Goal: Task Accomplishment & Management: Manage account settings

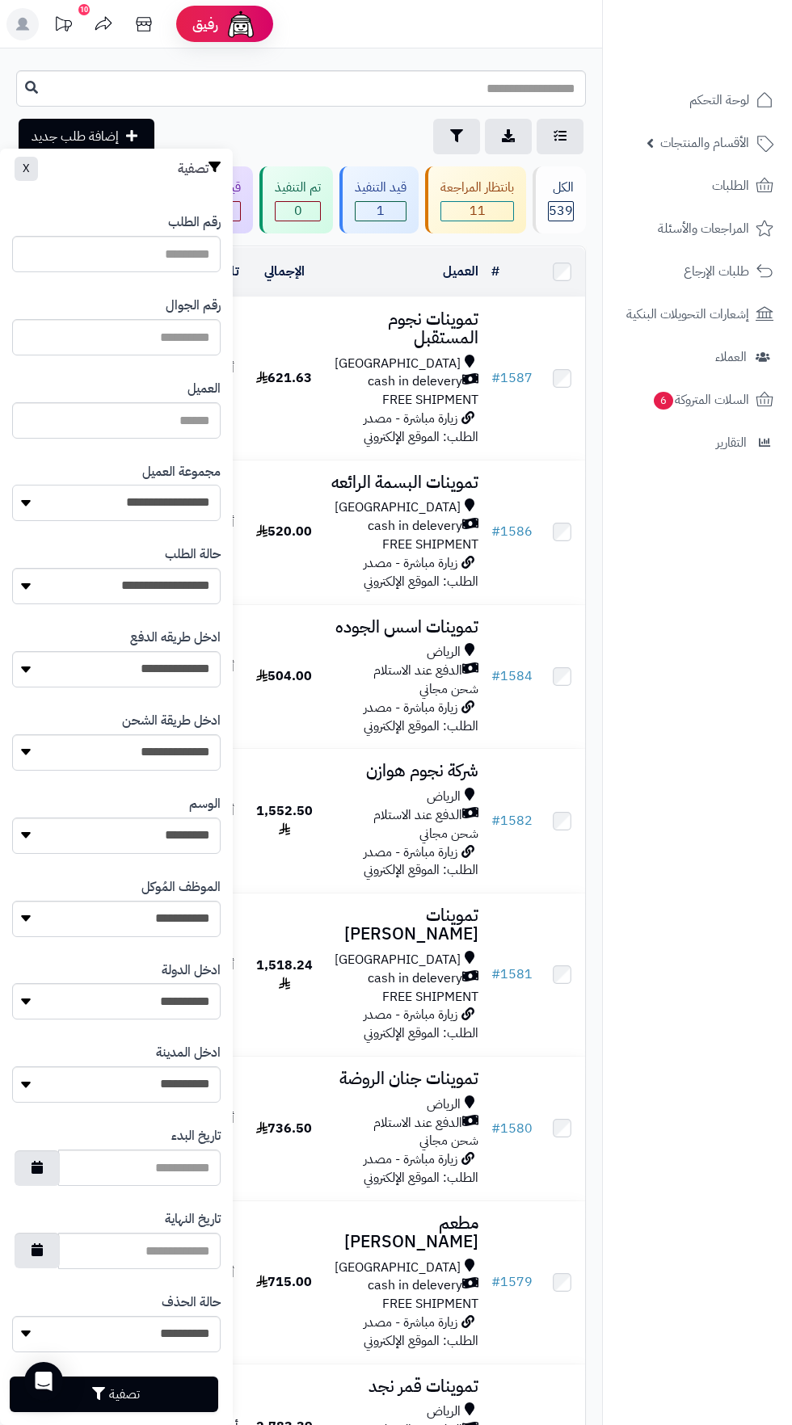
click at [172, 498] on select "**********" at bounding box center [116, 503] width 208 height 36
select select "*"
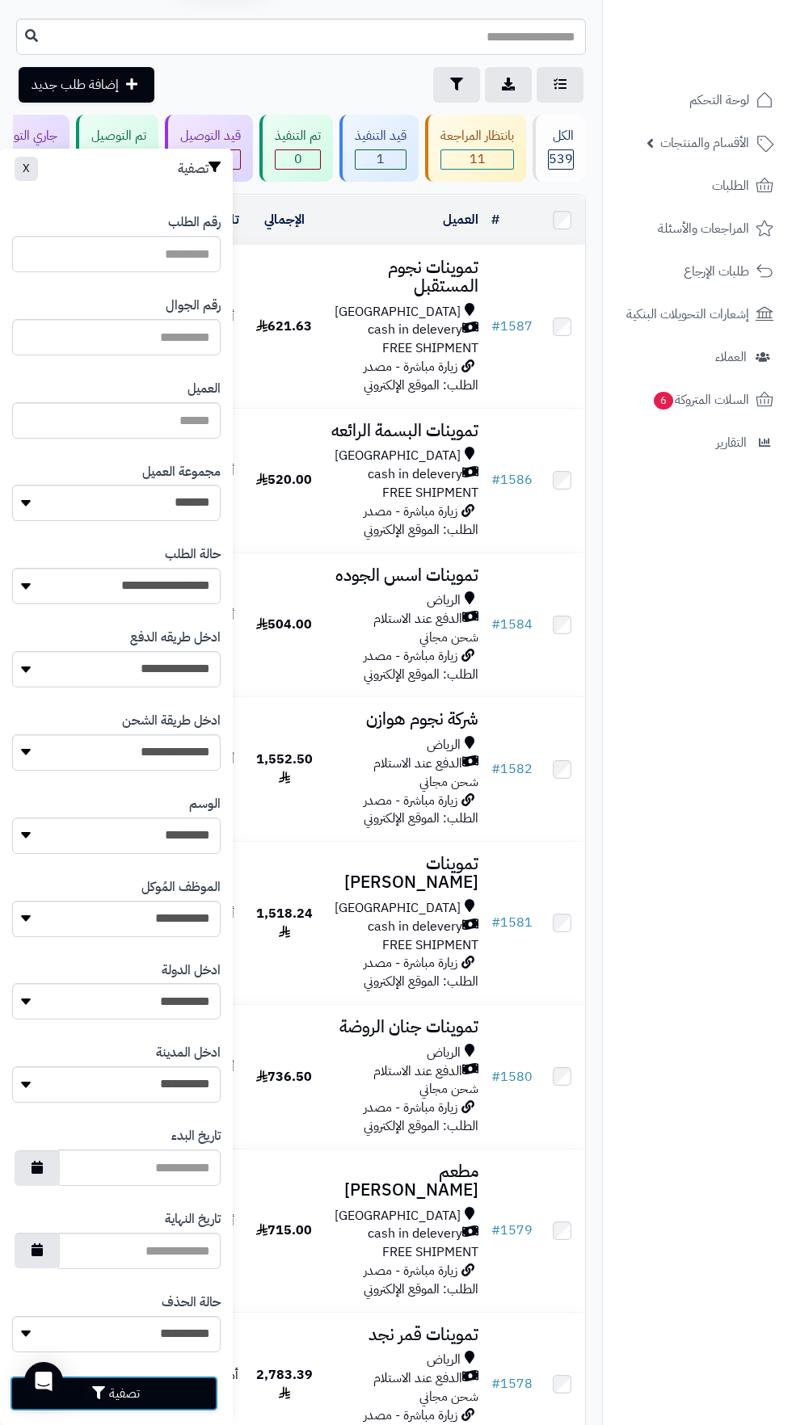
click at [179, 1389] on button "تصفية" at bounding box center [114, 1394] width 208 height 36
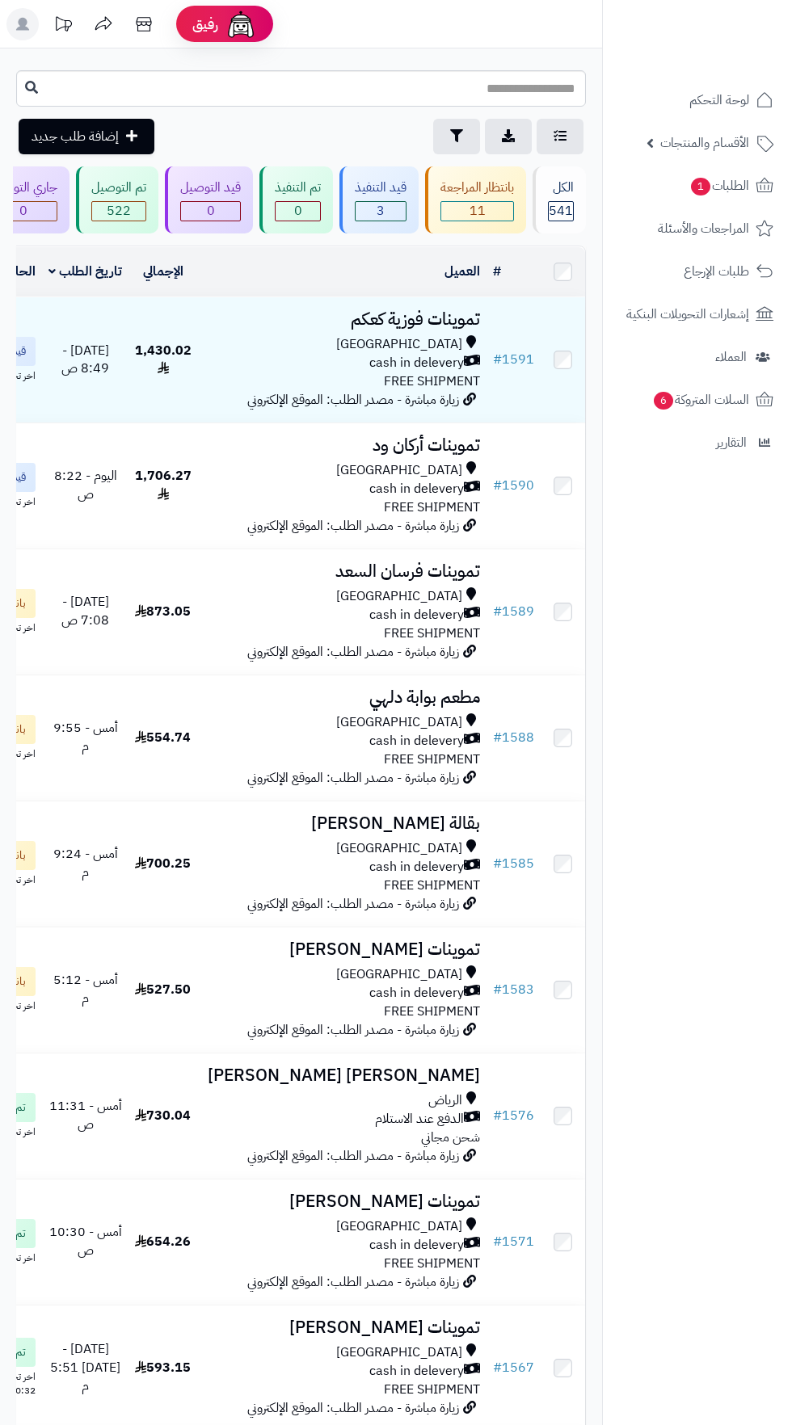
scroll to position [0, -92]
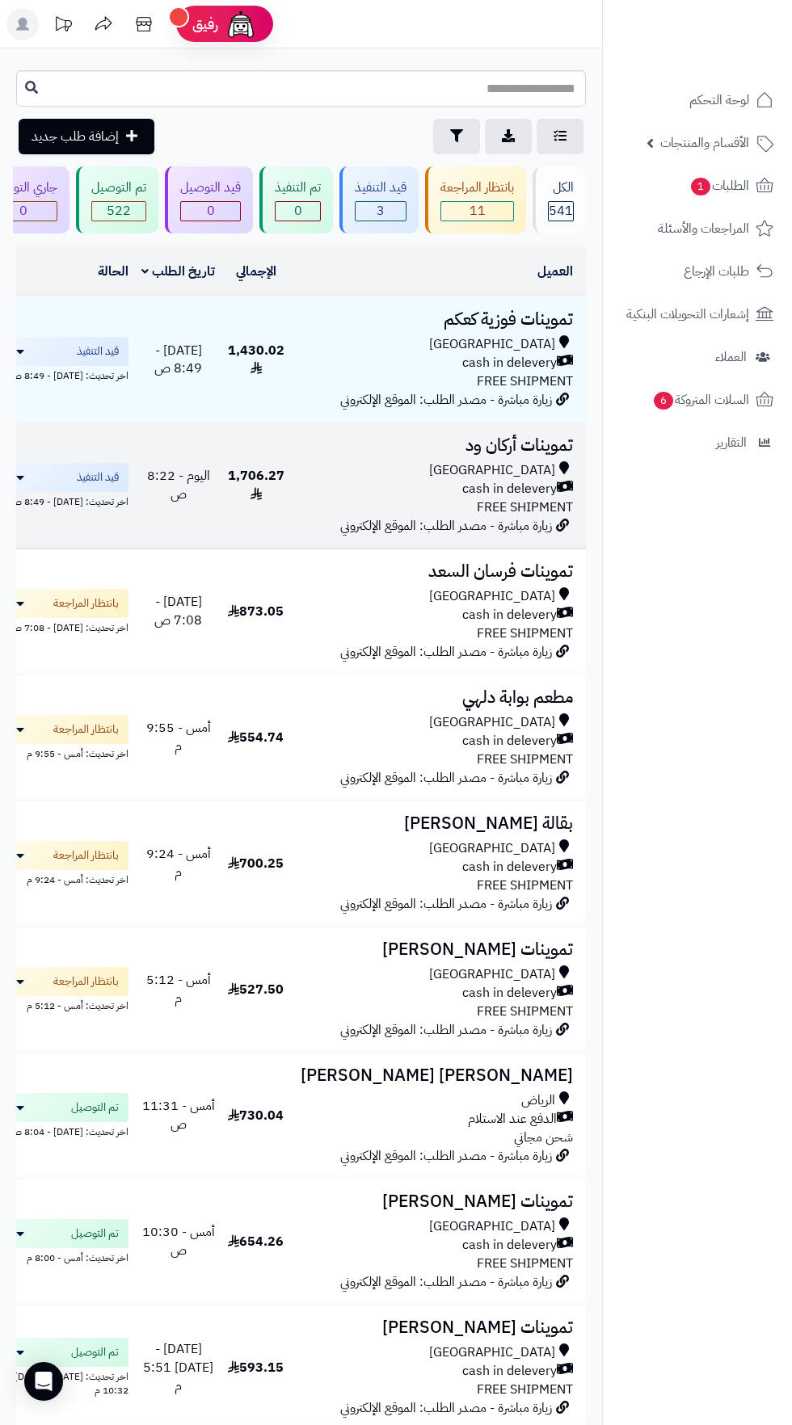
click at [453, 467] on div "[GEOGRAPHIC_DATA]" at bounding box center [434, 470] width 275 height 19
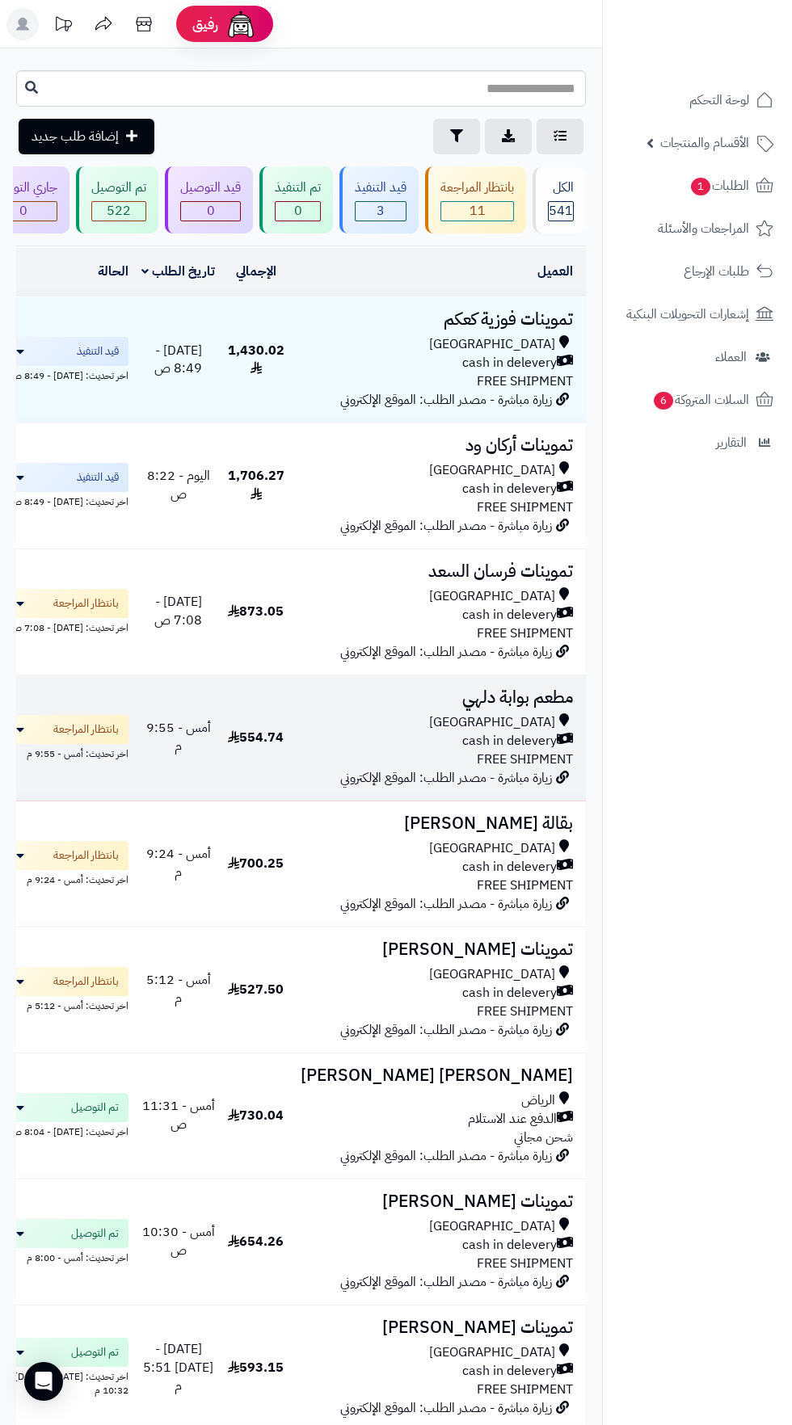
click at [472, 740] on span "cash in delevery" at bounding box center [509, 741] width 95 height 19
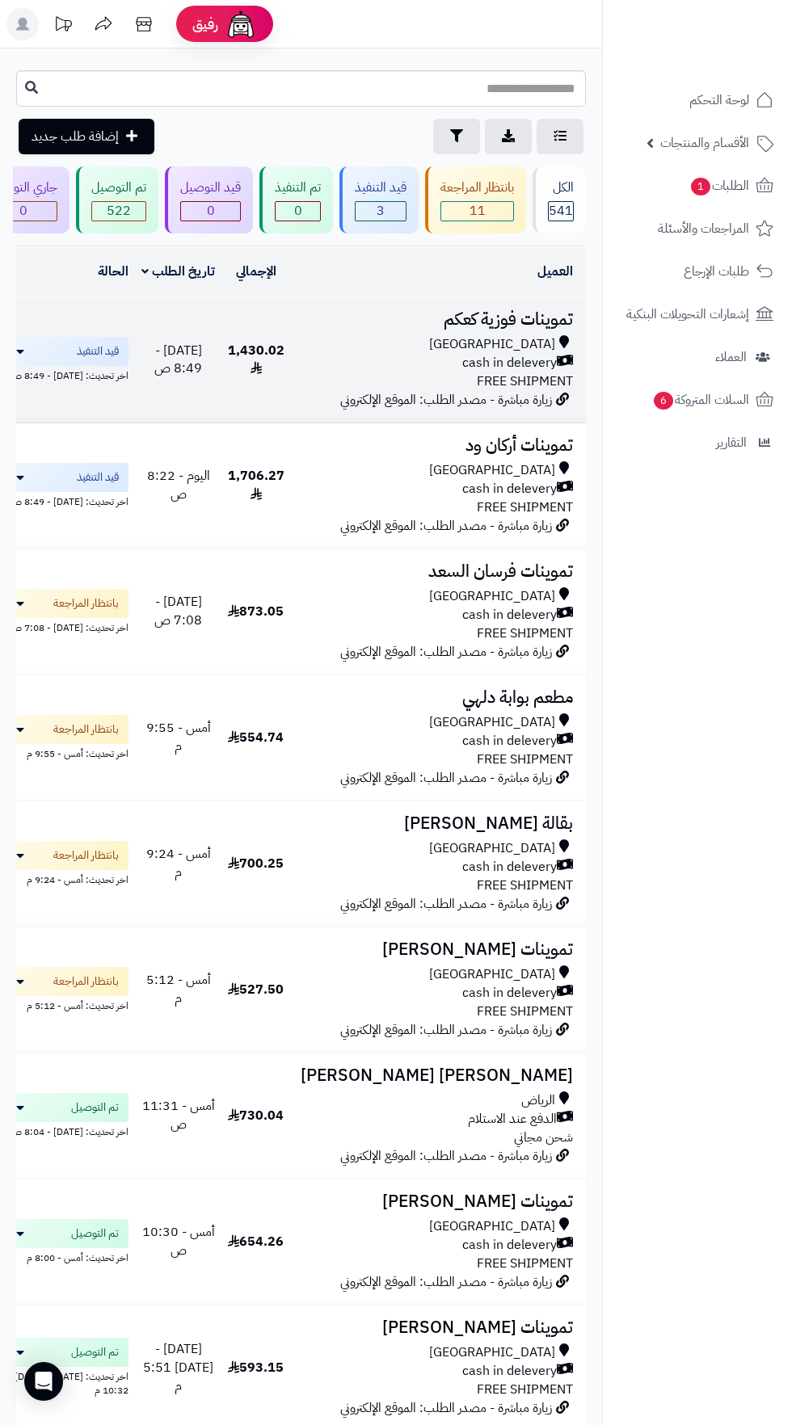
click at [344, 344] on div "[GEOGRAPHIC_DATA]" at bounding box center [434, 344] width 275 height 19
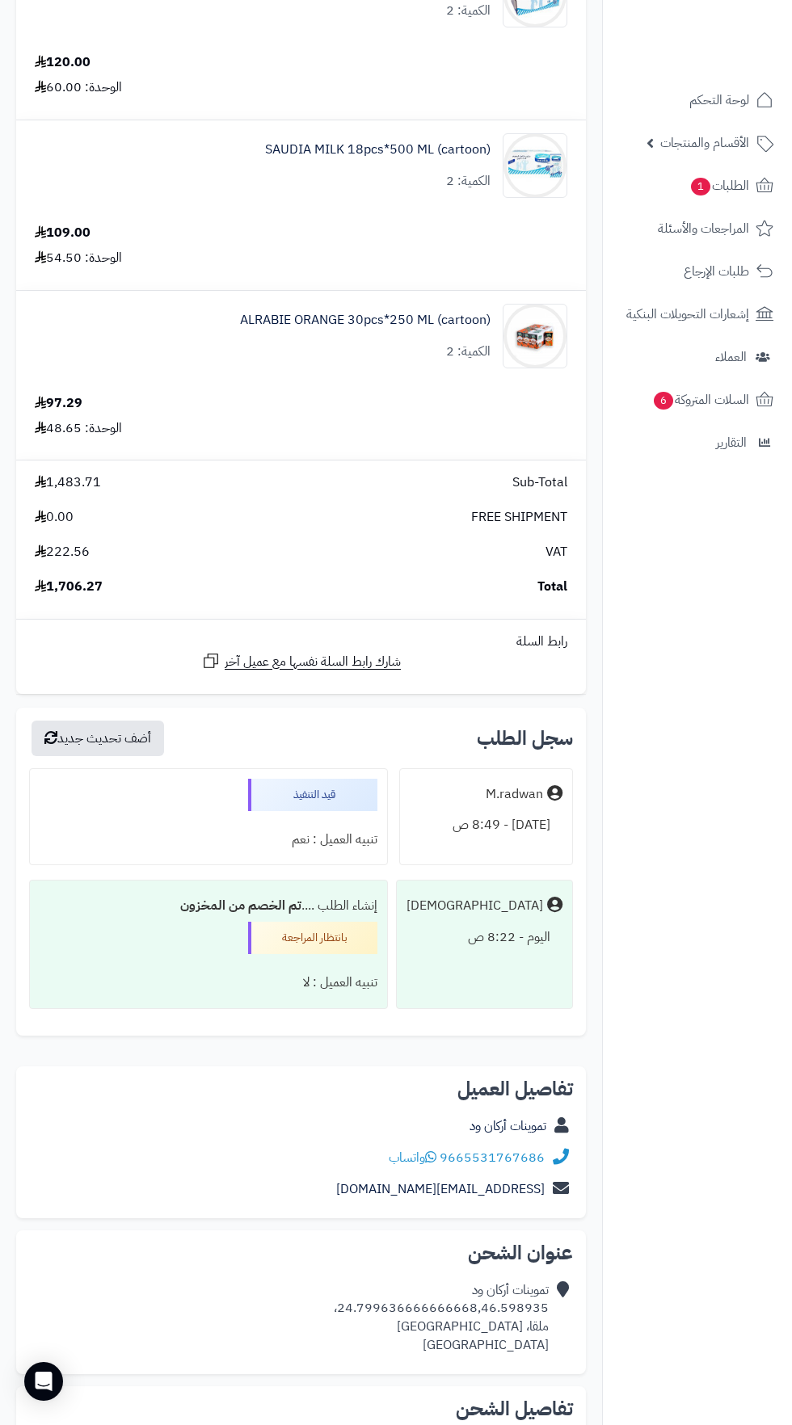
scroll to position [2121, 0]
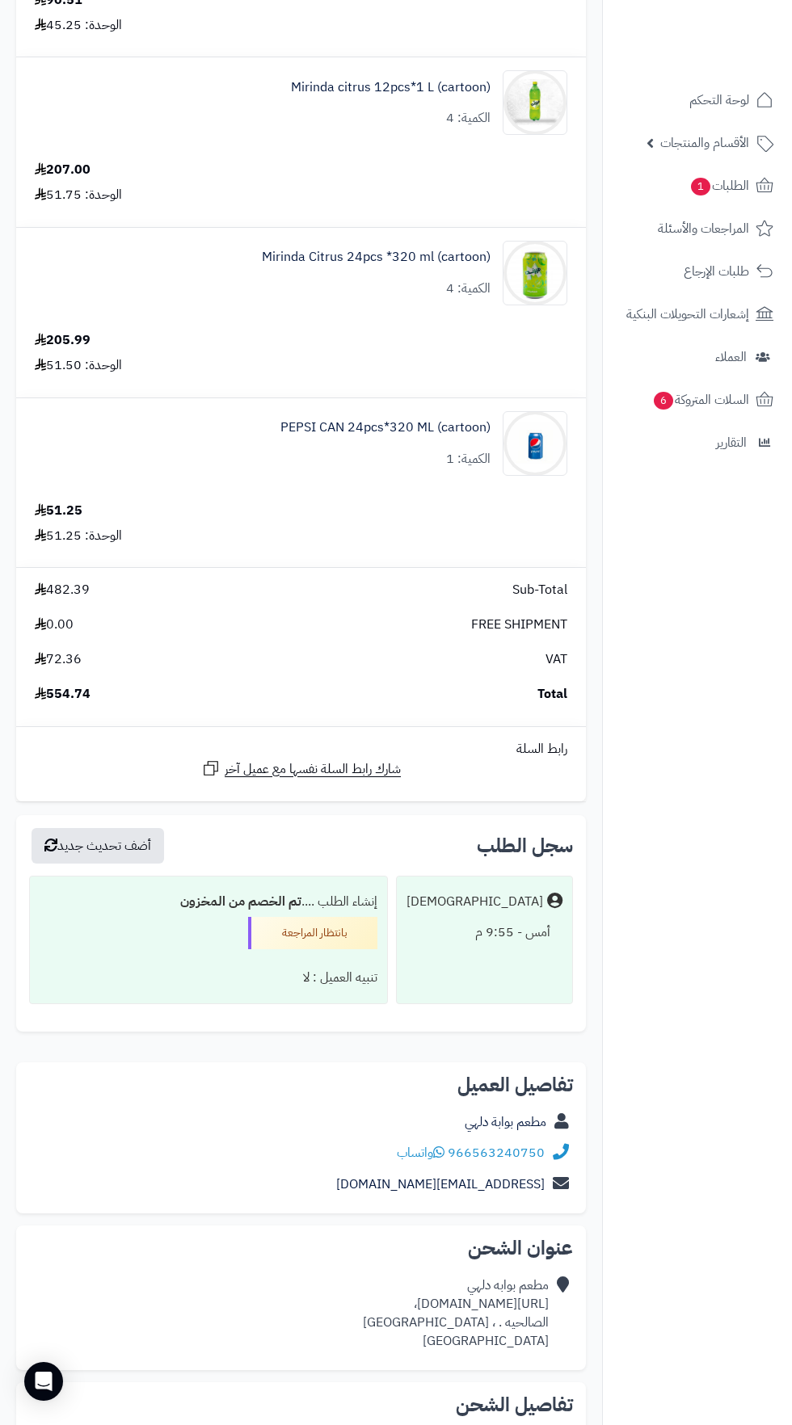
scroll to position [312, 0]
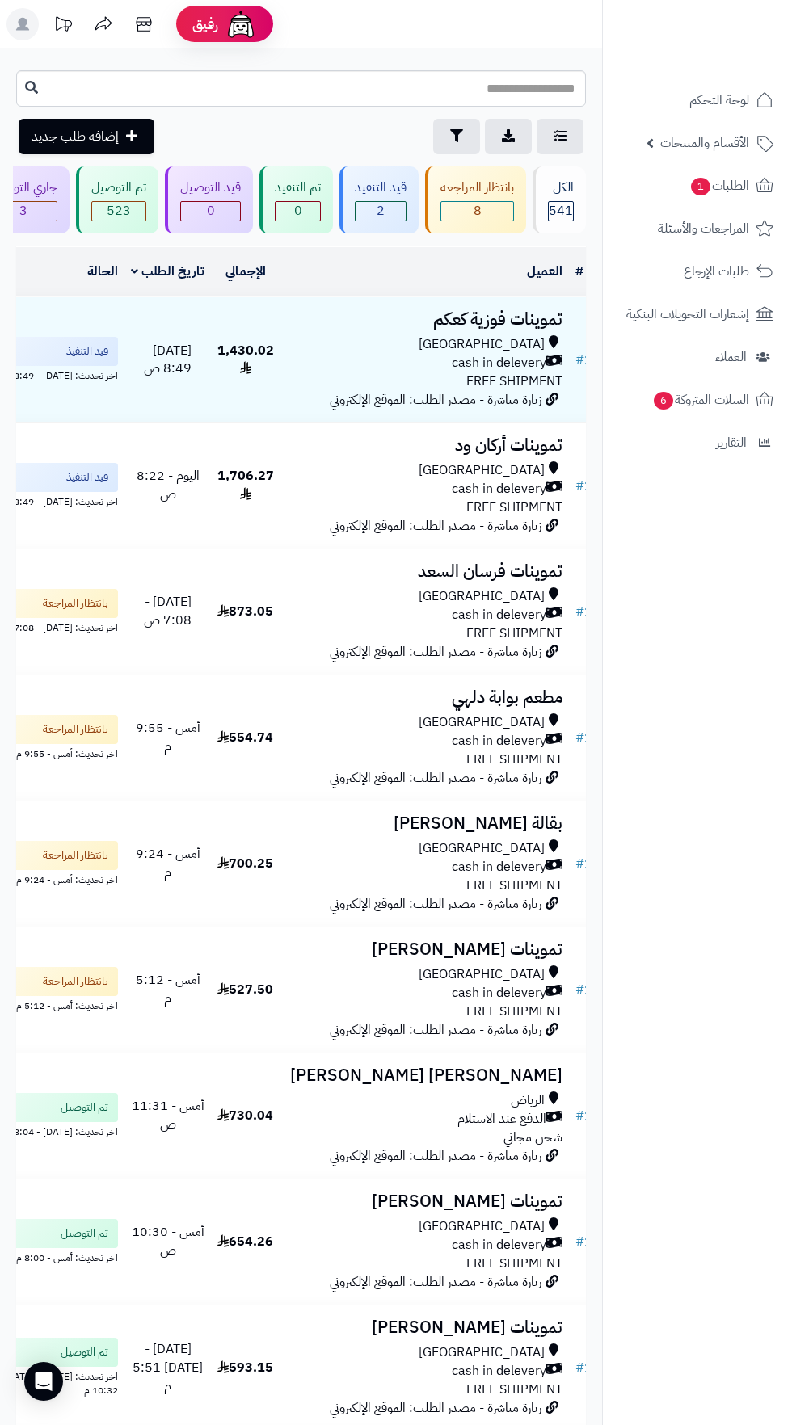
scroll to position [0, -80]
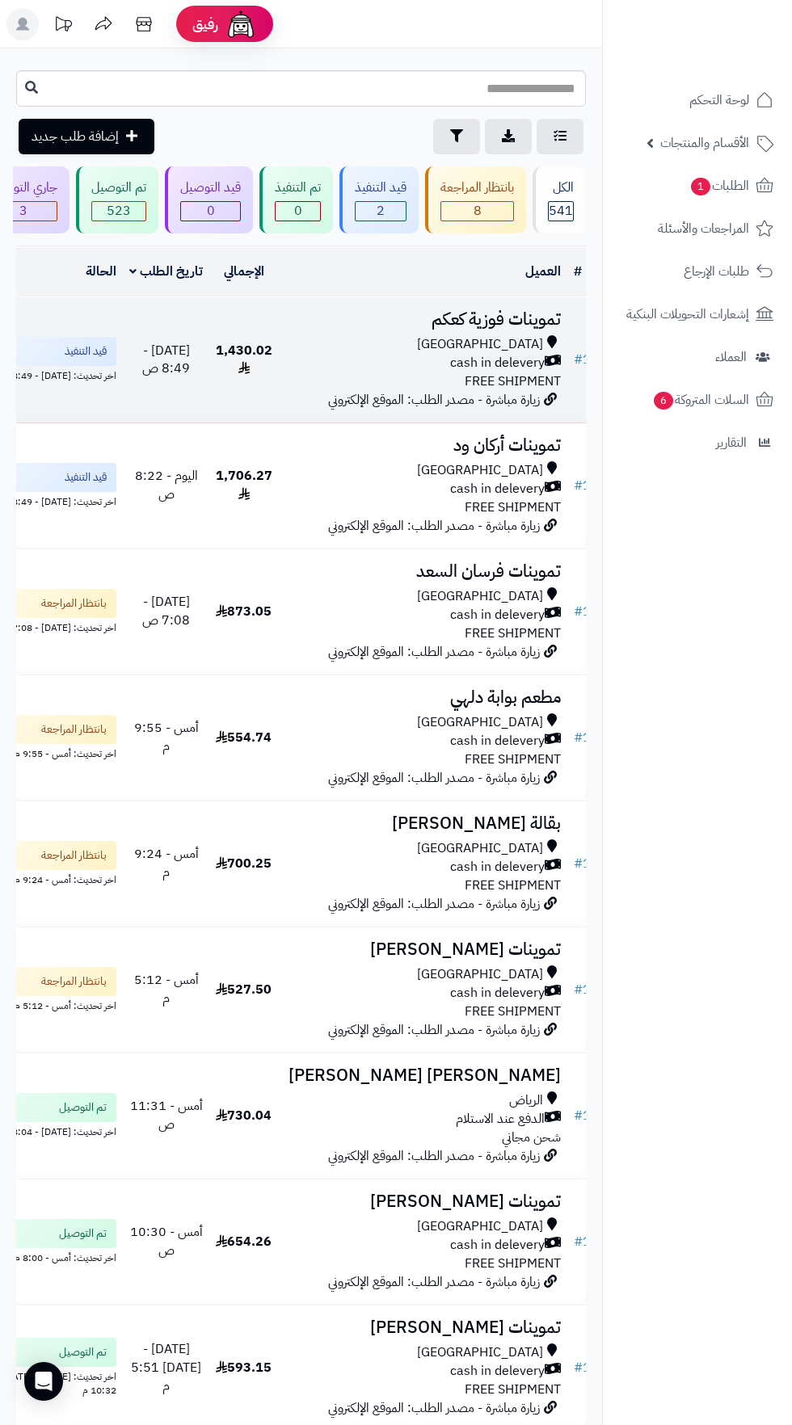
click at [462, 363] on span "cash in delevery" at bounding box center [497, 363] width 95 height 19
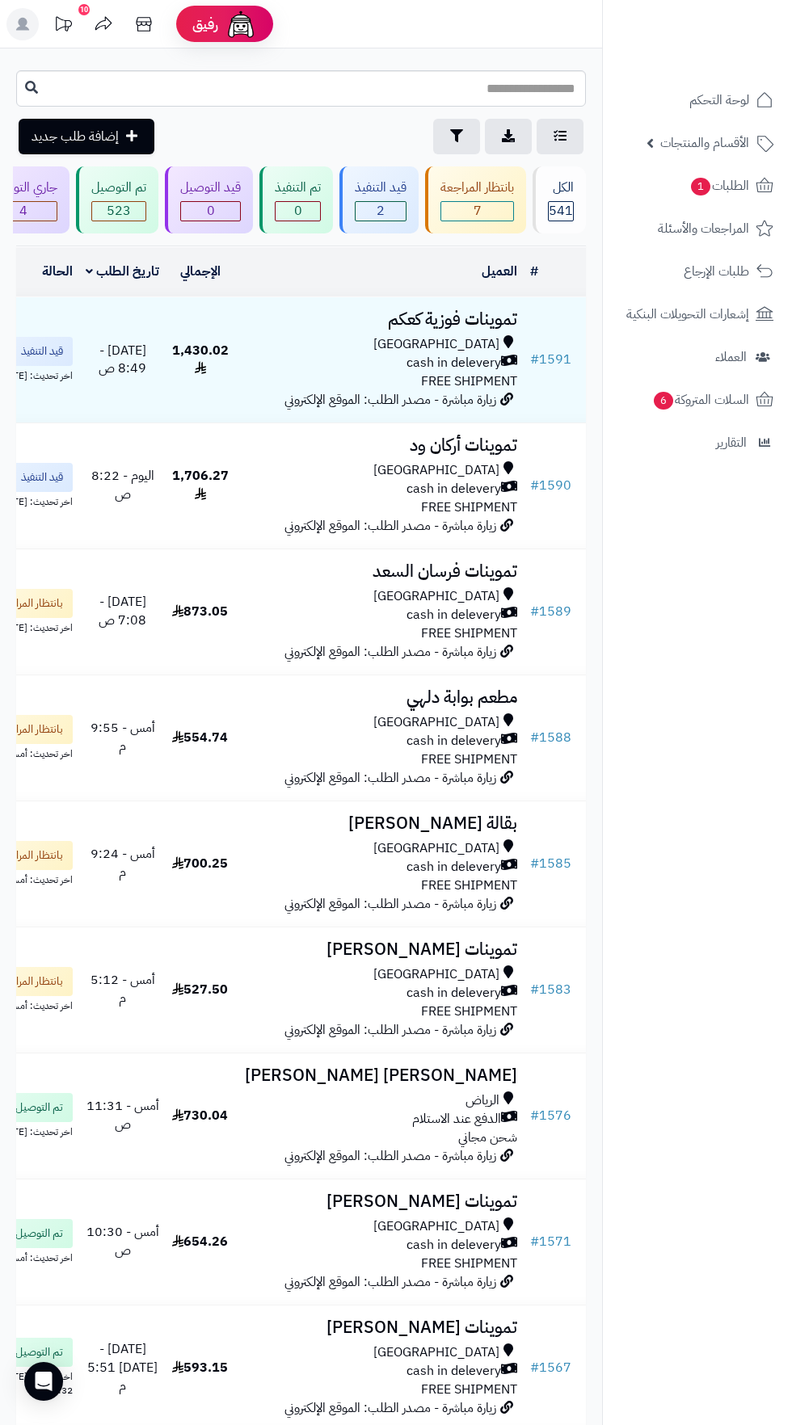
scroll to position [0, -31]
